Goal: Navigation & Orientation: Find specific page/section

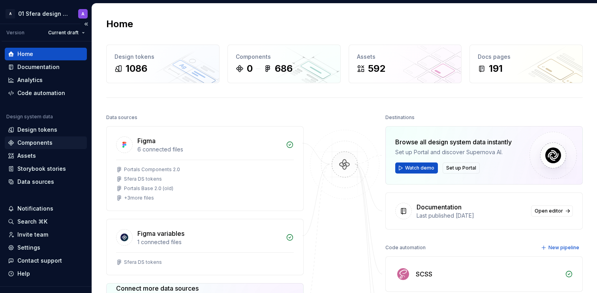
click at [47, 143] on div "Components" at bounding box center [34, 143] width 35 height 8
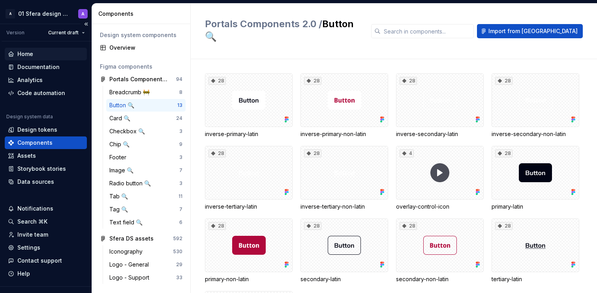
click at [45, 58] on div "Home" at bounding box center [46, 54] width 82 height 13
